Goal: Task Accomplishment & Management: Manage account settings

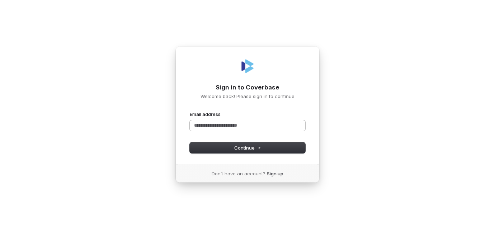
click at [259, 124] on input "Email address" at bounding box center [247, 125] width 115 height 11
paste input "**********"
click at [255, 151] on span "Continue" at bounding box center [247, 148] width 27 height 6
type input "**********"
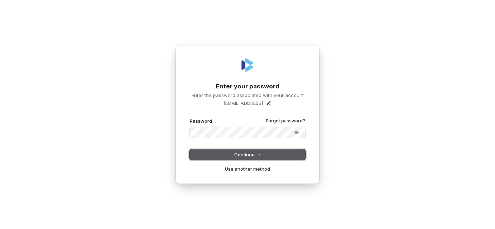
click at [260, 154] on icon at bounding box center [259, 155] width 4 height 4
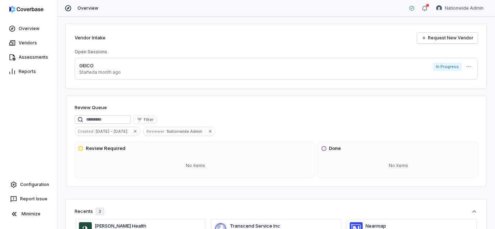
click at [472, 12] on html "Overview Vendors Assessments Reports Configuration Report Issue Minimize Overvi…" at bounding box center [247, 114] width 495 height 229
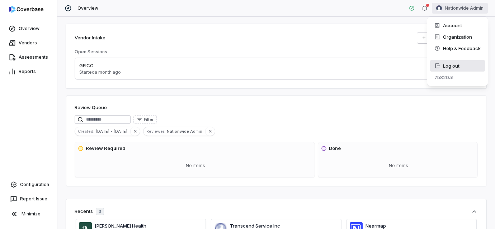
click at [471, 68] on div "Log out" at bounding box center [457, 65] width 55 height 11
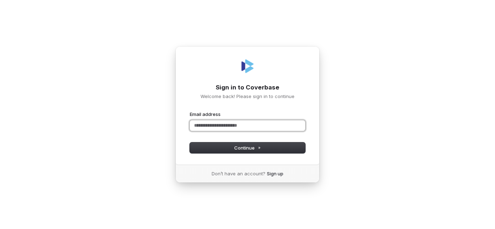
paste input "**********"
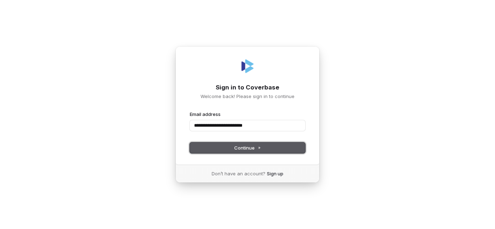
click at [268, 146] on button "Continue" at bounding box center [247, 148] width 115 height 11
type input "**********"
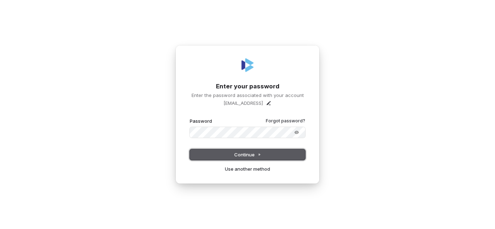
click at [275, 158] on button "Continue" at bounding box center [247, 155] width 115 height 11
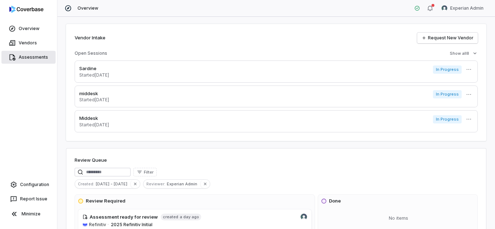
click at [23, 55] on link "Assessments" at bounding box center [28, 57] width 54 height 13
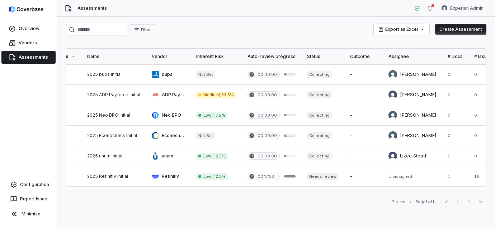
scroll to position [0, 180]
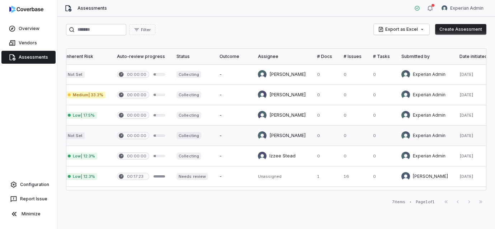
click at [280, 133] on link at bounding box center [281, 136] width 59 height 20
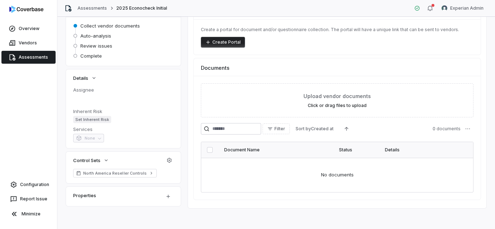
scroll to position [74, 0]
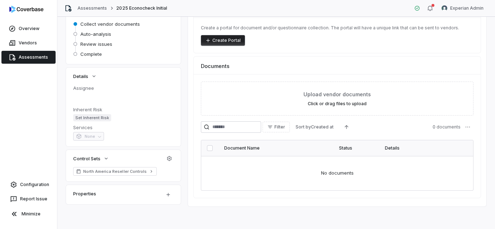
click at [89, 94] on div at bounding box center [123, 98] width 100 height 11
click at [89, 89] on dt "Assignee" at bounding box center [123, 88] width 100 height 6
click at [91, 95] on div at bounding box center [123, 98] width 100 height 11
click at [82, 95] on div at bounding box center [123, 98] width 100 height 11
click at [74, 95] on button "button" at bounding box center [75, 98] width 11 height 11
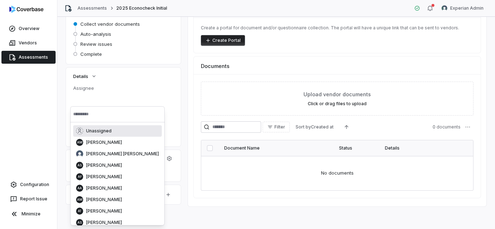
click at [94, 97] on div at bounding box center [123, 98] width 100 height 11
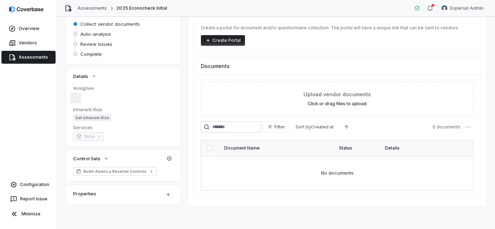
click at [77, 97] on button "button" at bounding box center [75, 98] width 11 height 11
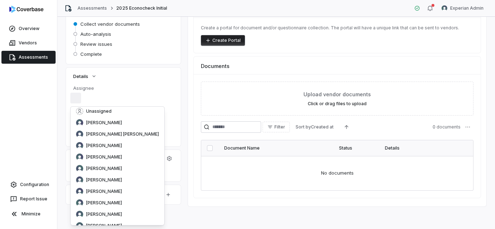
scroll to position [0, 0]
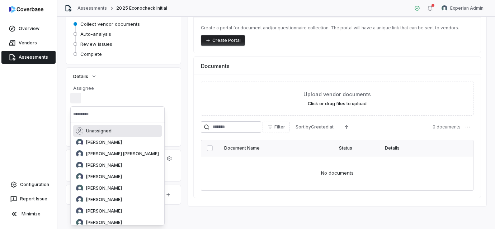
click at [134, 92] on div "Assignee" at bounding box center [123, 94] width 100 height 19
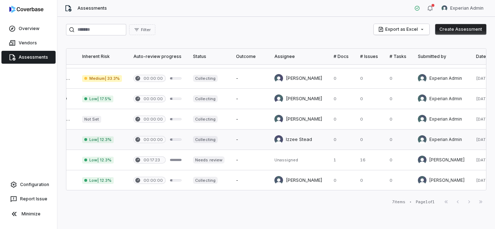
scroll to position [16, 180]
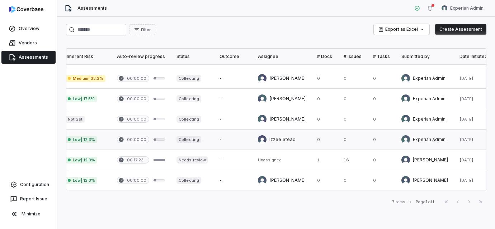
click at [283, 144] on link at bounding box center [281, 140] width 59 height 20
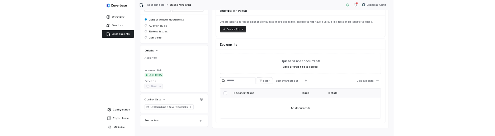
scroll to position [67, 0]
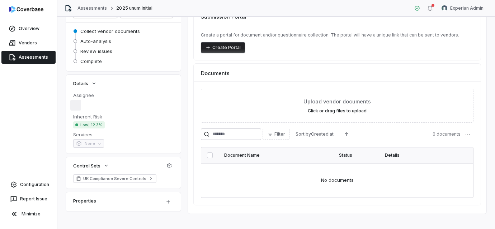
click at [76, 103] on button "button" at bounding box center [75, 105] width 11 height 11
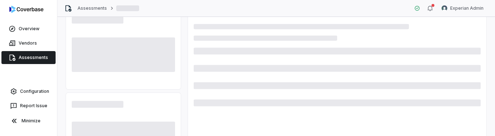
scroll to position [169, 0]
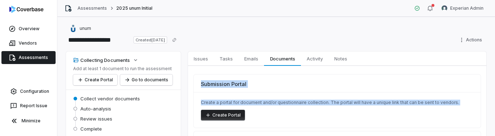
drag, startPoint x: 415, startPoint y: 135, endPoint x: 370, endPoint y: 58, distance: 88.8
click at [0, 0] on div "Issues Issues Tasks Tasks Emails Emails Documents Documents Activity Activity N…" at bounding box center [0, 0] width 0 height 0
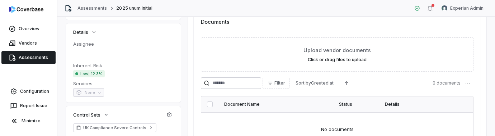
scroll to position [104, 0]
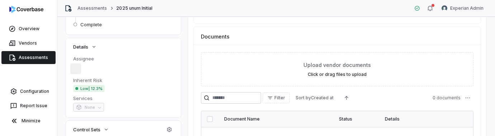
click at [79, 70] on button "button" at bounding box center [75, 68] width 11 height 11
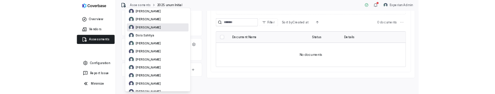
scroll to position [0, 0]
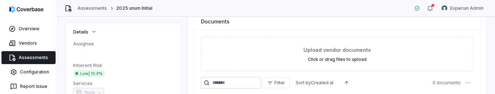
scroll to position [126, 0]
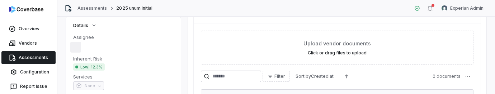
click at [74, 43] on button "button" at bounding box center [75, 47] width 11 height 11
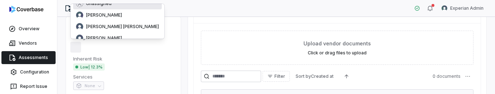
scroll to position [25, 0]
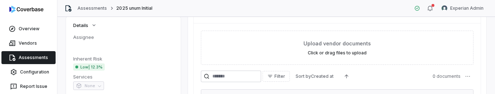
click at [133, 85] on dd "None" at bounding box center [123, 85] width 100 height 9
click at [75, 44] on button "button" at bounding box center [75, 46] width 11 height 11
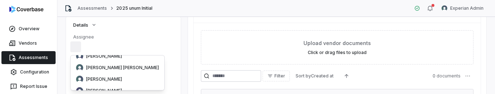
scroll to position [519, 0]
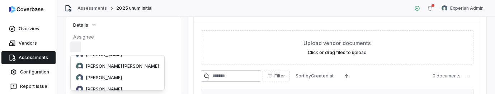
click at [144, 46] on div at bounding box center [123, 46] width 100 height 11
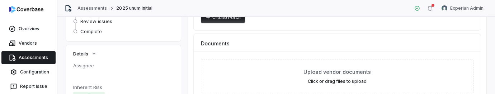
scroll to position [96, 0]
click at [86, 66] on dt "Assignee" at bounding box center [123, 66] width 100 height 6
click at [74, 76] on button "button" at bounding box center [75, 76] width 11 height 11
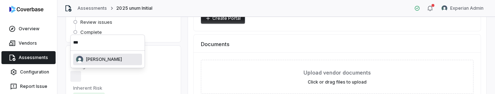
scroll to position [5, 0]
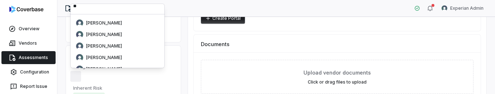
type input "*"
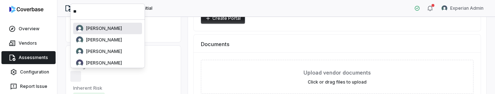
type input "*"
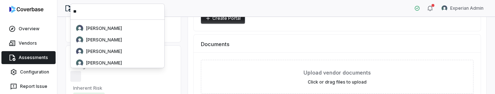
type input "*"
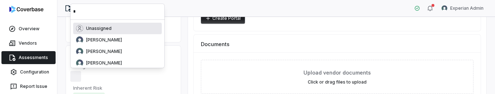
scroll to position [1, 0]
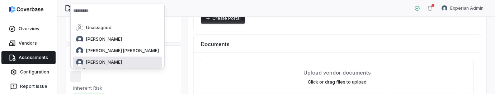
click at [174, 73] on div "Assignee Inherent Risk Low | 12.3% Services None" at bounding box center [123, 94] width 115 height 62
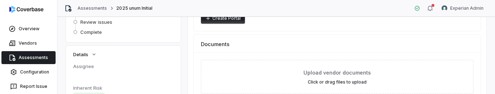
click at [95, 68] on dt "Assignee" at bounding box center [123, 66] width 100 height 6
click at [88, 66] on dt "Assignee" at bounding box center [123, 66] width 100 height 6
click at [77, 79] on button "button" at bounding box center [75, 76] width 11 height 11
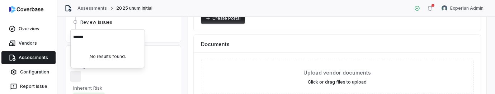
click at [84, 39] on input "******" at bounding box center [107, 37] width 69 height 16
click at [84, 38] on input "********" at bounding box center [107, 37] width 69 height 16
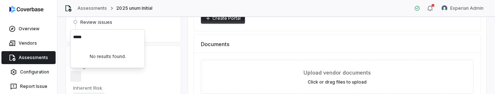
click at [93, 38] on input "*****" at bounding box center [107, 37] width 69 height 16
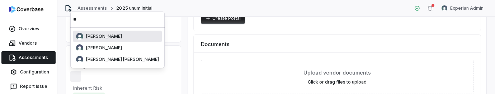
type input "*"
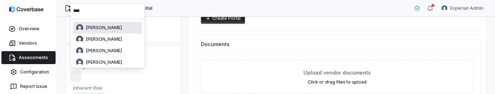
scroll to position [0, 0]
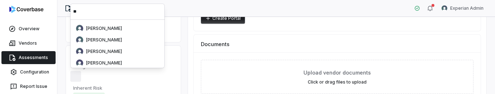
type input "*"
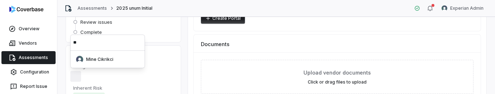
type input "*"
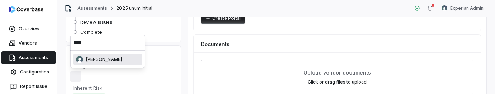
click at [91, 40] on input "*****" at bounding box center [107, 42] width 69 height 16
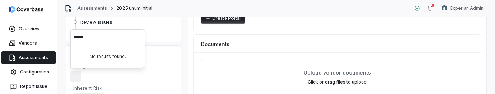
click at [89, 41] on input "******" at bounding box center [107, 37] width 69 height 16
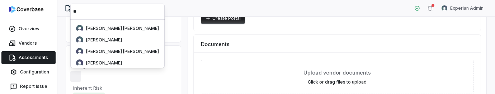
type input "*"
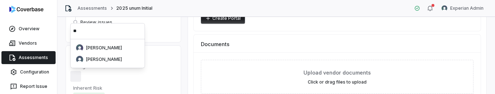
type input "*"
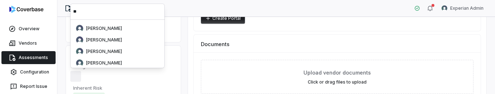
type input "*"
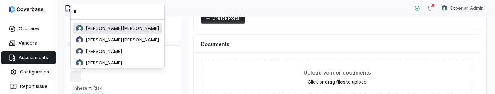
type input "*"
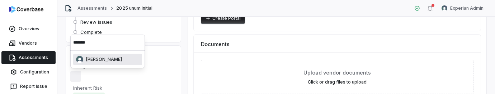
click at [81, 41] on input "*******" at bounding box center [107, 42] width 69 height 16
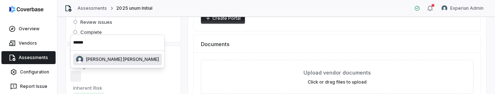
type input "*******"
click at [102, 44] on input "*******" at bounding box center [117, 42] width 89 height 16
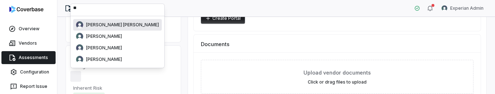
scroll to position [5, 0]
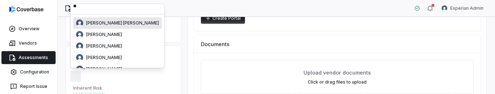
type input "*"
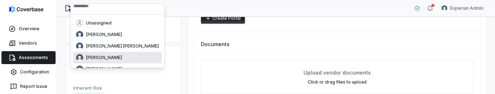
click at [164, 77] on div at bounding box center [123, 76] width 100 height 11
